Goal: Navigation & Orientation: Find specific page/section

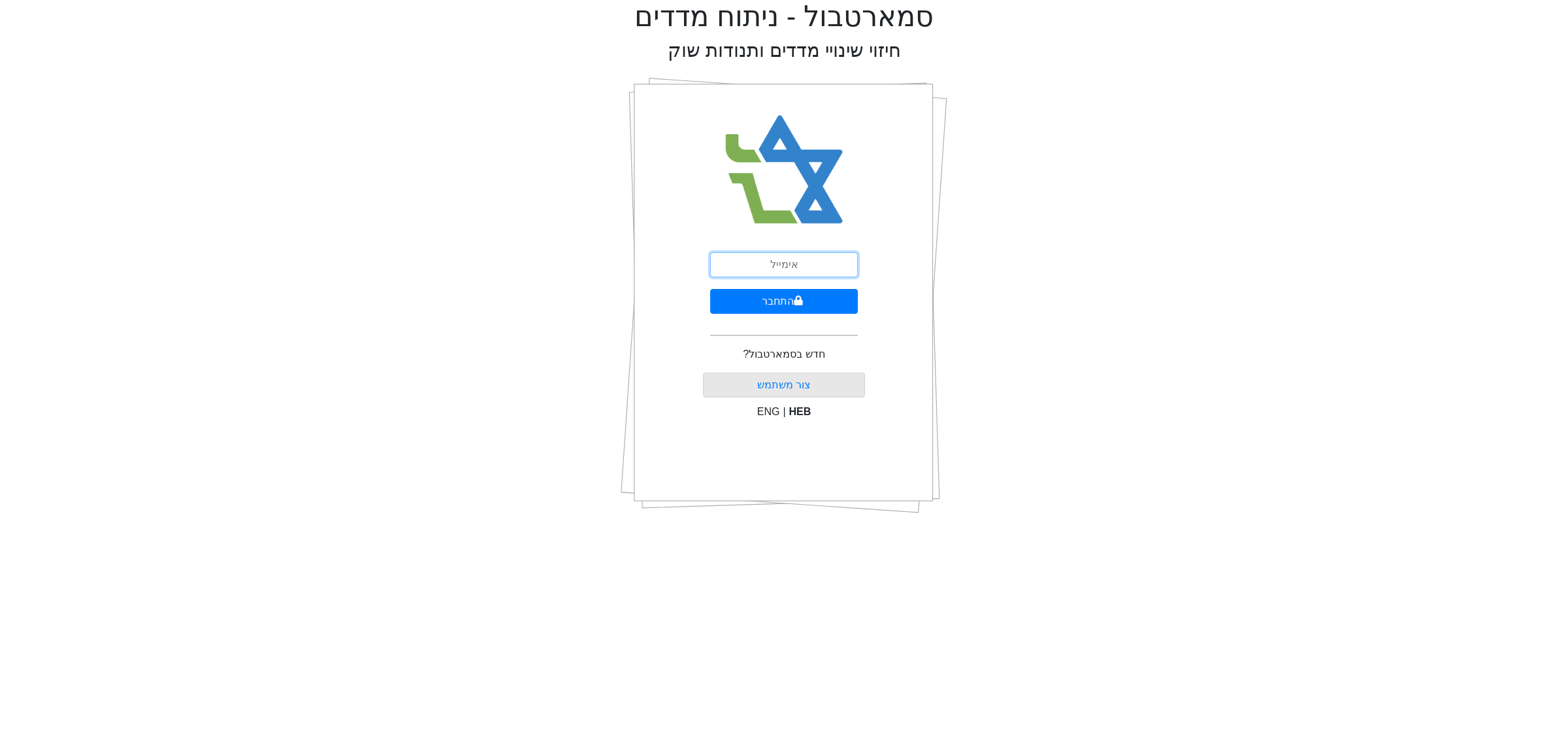
click at [802, 266] on input "email" at bounding box center [784, 264] width 148 height 25
type input "ם"
type input "[EMAIL_ADDRESS][DOMAIN_NAME]"
click at [803, 298] on button "התחבר" at bounding box center [784, 300] width 148 height 25
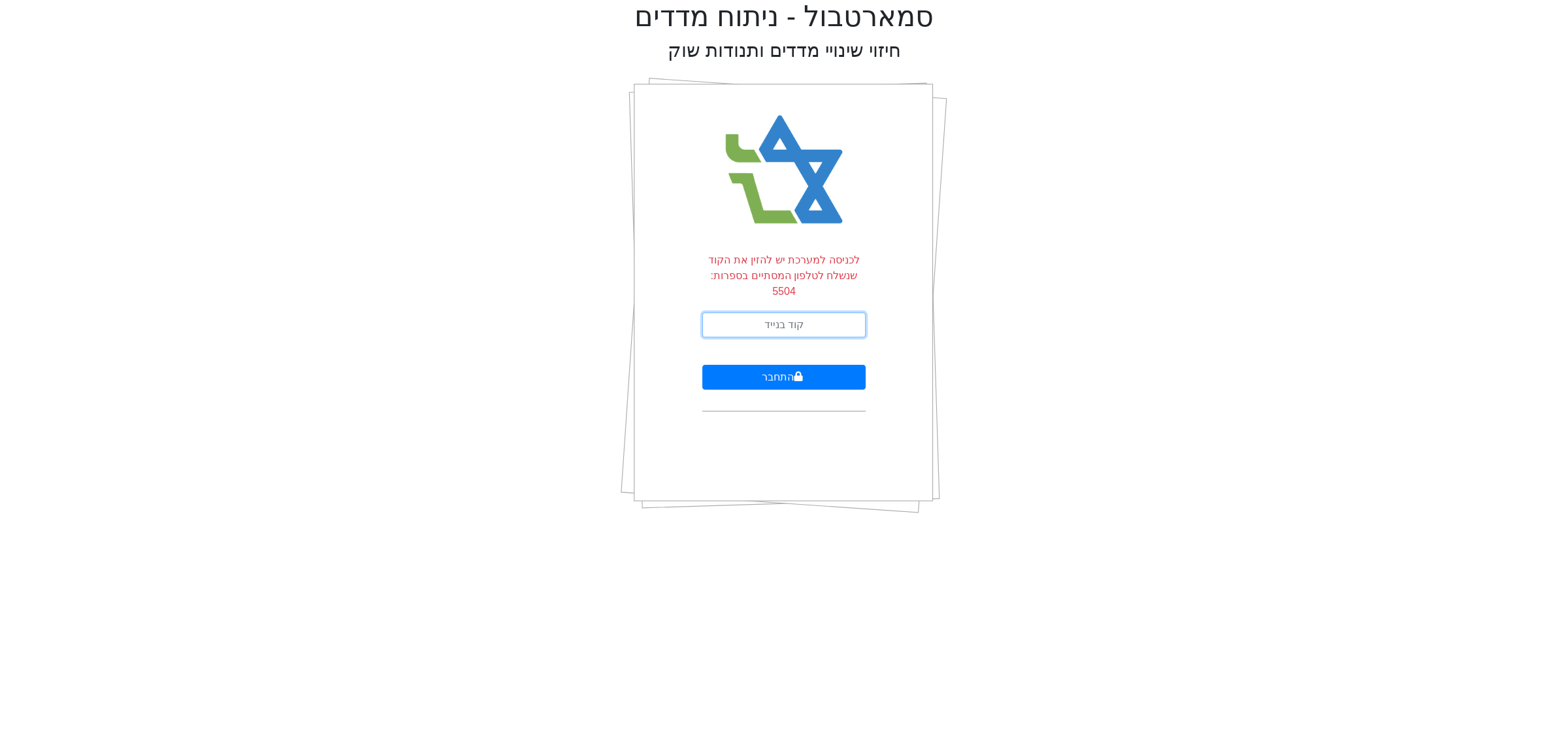
click at [795, 312] on input "text" at bounding box center [783, 324] width 163 height 25
type input "418946"
click at [702, 365] on button "התחבר" at bounding box center [783, 376] width 163 height 25
